Goal: Information Seeking & Learning: Find specific fact

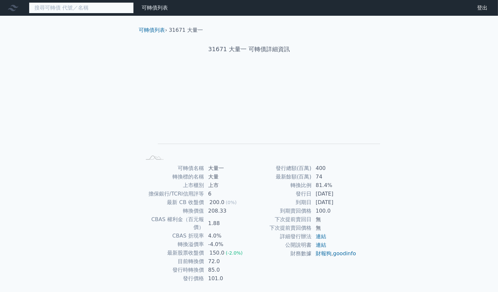
click at [46, 8] on input at bounding box center [81, 7] width 105 height 11
paste input "35831"
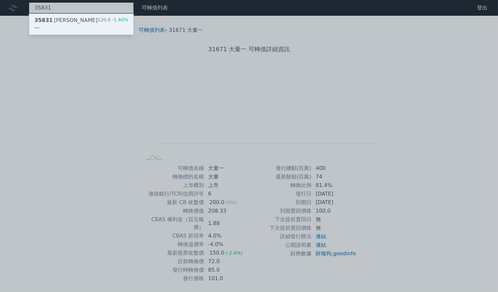
type input "35831"
click at [54, 20] on div "35831 [PERSON_NAME]一 120.6 -1.40%" at bounding box center [81, 24] width 104 height 21
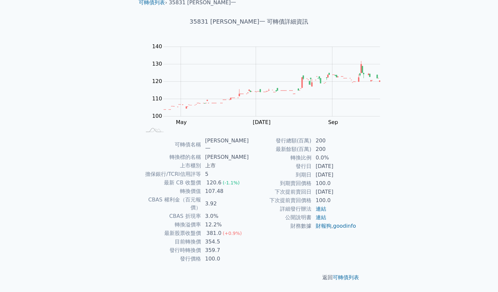
scroll to position [66, 0]
click at [88, 76] on div "可轉債列表 財務數據 可轉債列表 財務數據 登出 登出 可轉債列表 › 35831 [PERSON_NAME]一 35831 辛耘一 可轉債詳細資訊 Zoom…" at bounding box center [249, 131] width 498 height 319
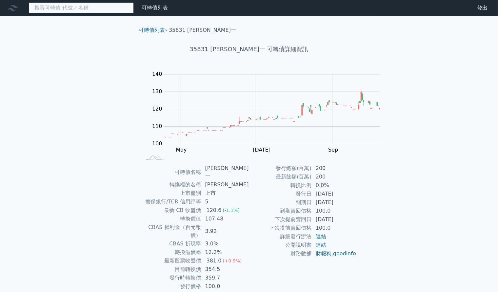
click at [66, 10] on input at bounding box center [81, 7] width 105 height 11
paste input "54391"
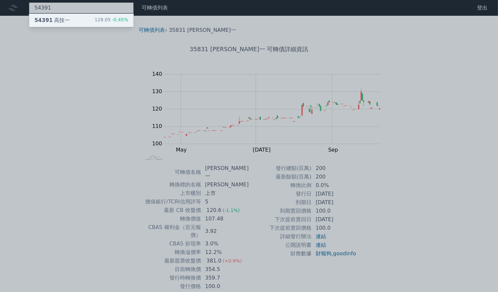
type input "54391"
click at [52, 19] on div "54391 高技一 128.05 -0.45%" at bounding box center [81, 20] width 104 height 13
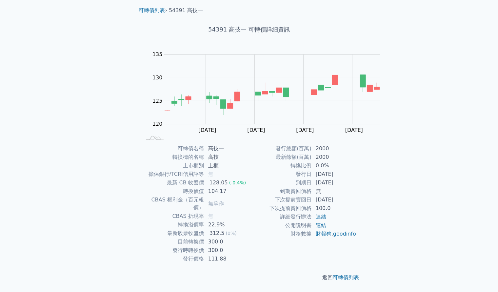
scroll to position [33, 0]
click at [70, 53] on div "可轉債列表 財務數據 可轉債列表 財務數據 登出 登出 可轉債列表 › 54391 高技一 54391 高技一 可轉債詳細資訊 Zoom Out 124 11…" at bounding box center [249, 136] width 498 height 312
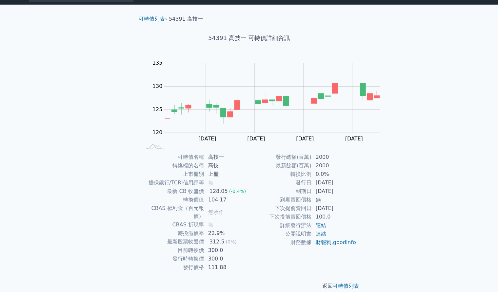
scroll to position [0, 0]
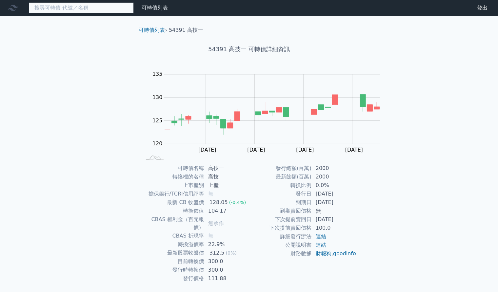
click at [58, 11] on input at bounding box center [81, 7] width 105 height 11
paste input "31672"
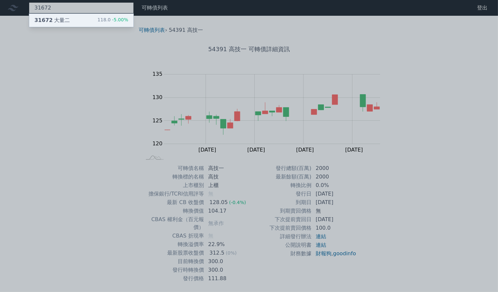
type input "31672"
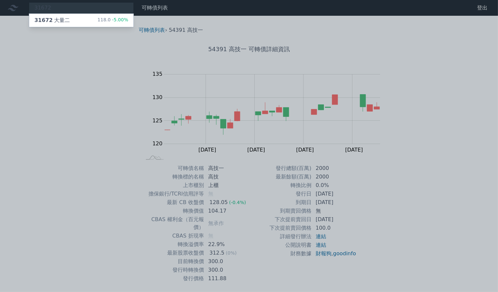
drag, startPoint x: 50, startPoint y: 19, endPoint x: 78, endPoint y: 88, distance: 74.5
click at [50, 19] on div "31672 大量二" at bounding box center [51, 20] width 35 height 8
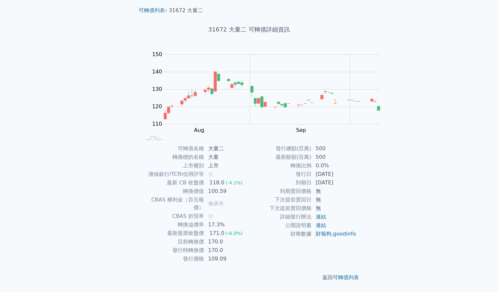
scroll to position [12, 0]
